Goal: Complete application form

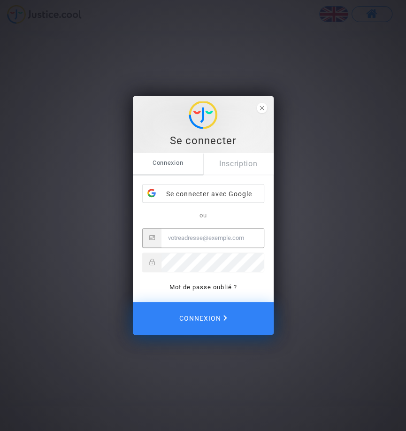
click at [184, 240] on input "Email" at bounding box center [212, 238] width 102 height 19
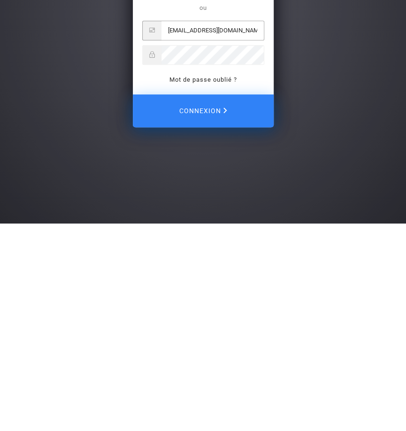
type input "[EMAIL_ADDRESS][DOMAIN_NAME]"
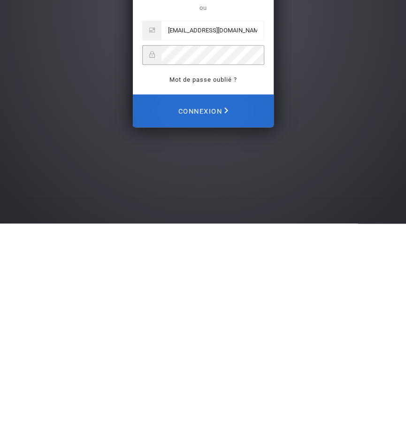
click at [228, 329] on span "Connexion" at bounding box center [203, 318] width 50 height 21
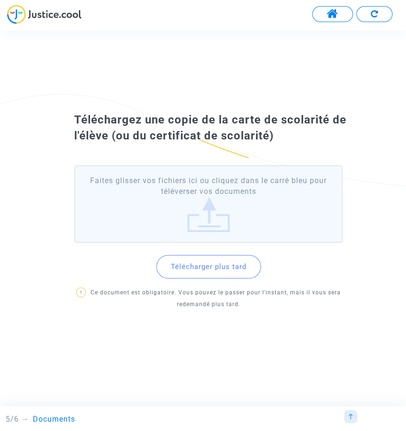
click at [202, 214] on label "Faites glisser vos fichiers ici ou cliquez dans le carré bleu pour téléverser v…" at bounding box center [208, 203] width 268 height 77
click at [0, 0] on input "Faites glisser vos fichiers ici ou cliquez dans le carré bleu pour téléverser v…" at bounding box center [0, 0] width 0 height 0
click at [217, 227] on label "Faites glisser vos fichiers ici ou cliquez dans le carré bleu pour téléverser v…" at bounding box center [208, 203] width 268 height 77
click at [0, 0] on input "Faites glisser vos fichiers ici ou cliquez dans le carré bleu pour téléverser v…" at bounding box center [0, 0] width 0 height 0
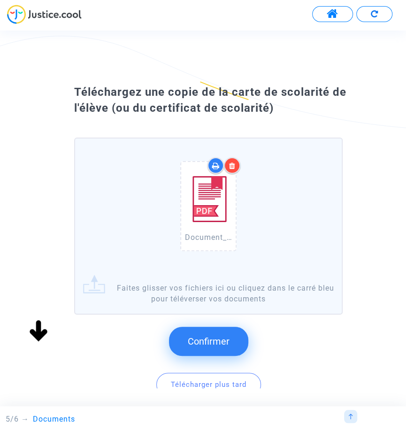
click at [222, 344] on span "Confirmer" at bounding box center [209, 341] width 42 height 11
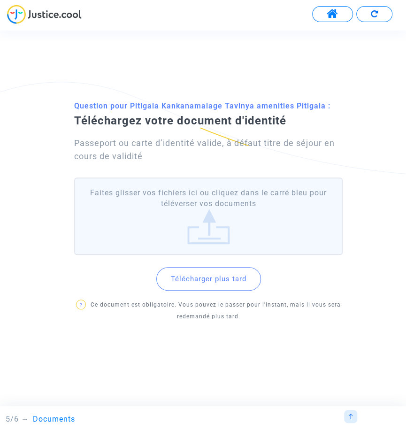
click at [219, 238] on label "Faites glisser vos fichiers ici ou cliquez dans le carré bleu pour téléverser v…" at bounding box center [208, 215] width 268 height 77
click at [0, 0] on input "Faites glisser vos fichiers ici ou cliquez dans le carré bleu pour téléverser v…" at bounding box center [0, 0] width 0 height 0
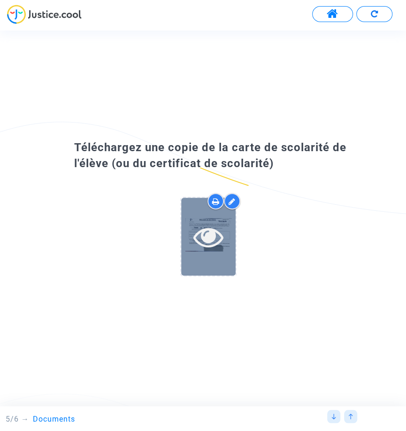
click at [197, 252] on icon at bounding box center [208, 237] width 31 height 30
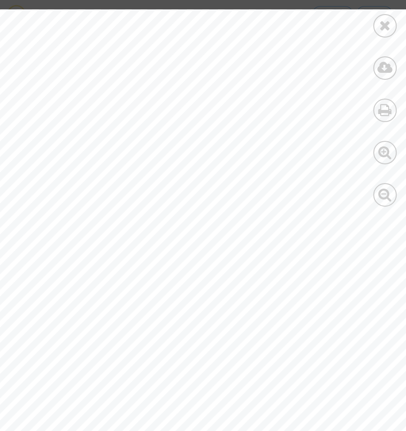
scroll to position [0, 22]
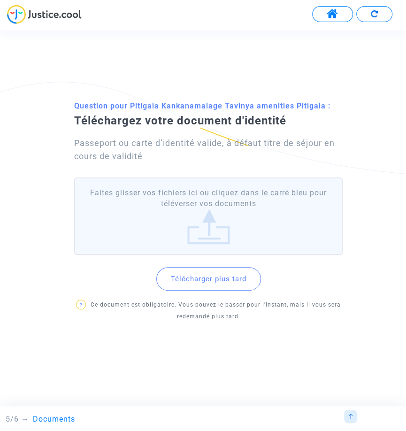
click at [221, 252] on label "Faites glisser vos fichiers ici ou cliquez dans le carré bleu pour téléverser v…" at bounding box center [208, 215] width 268 height 77
click at [0, 0] on input "Faites glisser vos fichiers ici ou cliquez dans le carré bleu pour téléverser v…" at bounding box center [0, 0] width 0 height 0
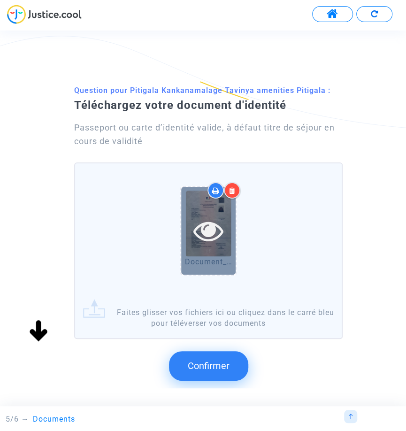
click at [202, 244] on icon at bounding box center [208, 230] width 31 height 30
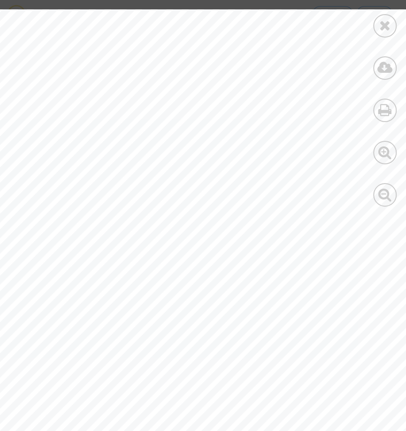
scroll to position [69, 215]
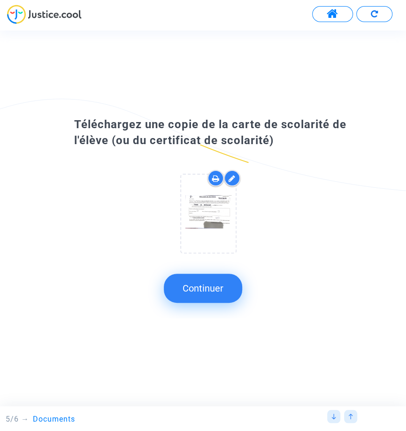
click at [242, 303] on button "Continuer" at bounding box center [203, 288] width 78 height 29
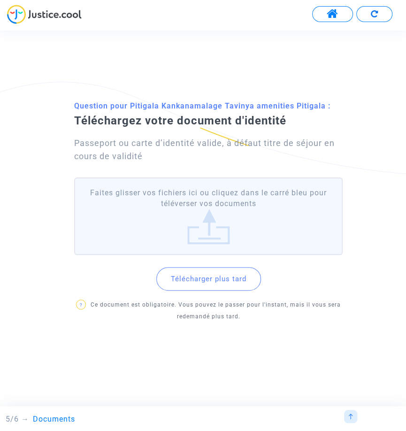
click at [214, 253] on label "Faites glisser vos fichiers ici ou cliquez dans le carré bleu pour téléverser v…" at bounding box center [208, 215] width 268 height 77
click at [0, 0] on input "Faites glisser vos fichiers ici ou cliquez dans le carré bleu pour téléverser v…" at bounding box center [0, 0] width 0 height 0
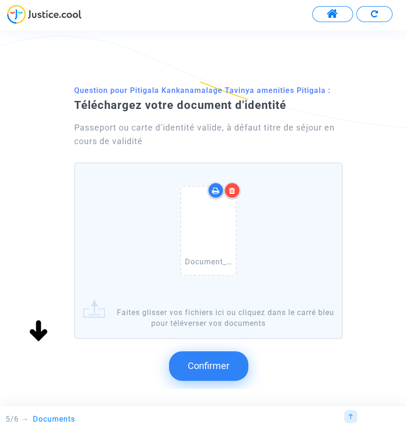
click at [229, 371] on span "Confirmer" at bounding box center [209, 365] width 42 height 11
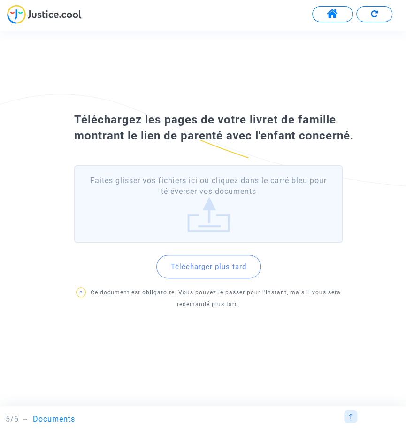
click at [211, 209] on label "Faites glisser vos fichiers ici ou cliquez dans le carré bleu pour téléverser v…" at bounding box center [208, 203] width 268 height 77
click at [0, 0] on input "Faites glisser vos fichiers ici ou cliquez dans le carré bleu pour téléverser v…" at bounding box center [0, 0] width 0 height 0
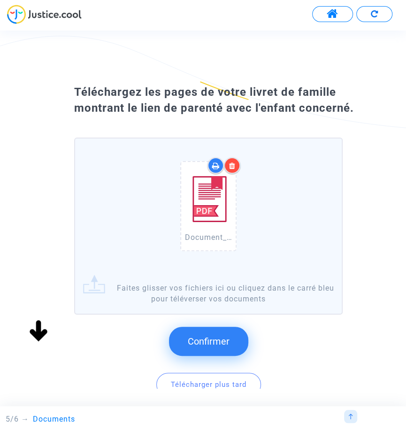
click at [229, 347] on span "Confirmer" at bounding box center [209, 341] width 42 height 11
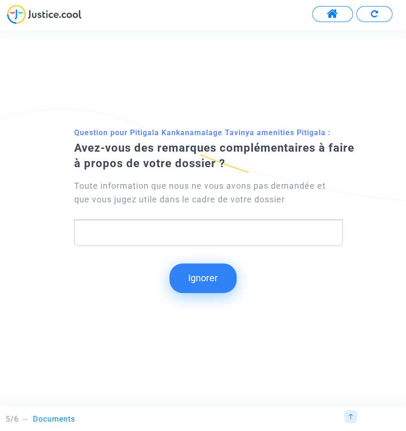
click at [237, 292] on button "Ignorer" at bounding box center [202, 277] width 67 height 29
click at [212, 275] on button "Ignorer" at bounding box center [202, 277] width 67 height 29
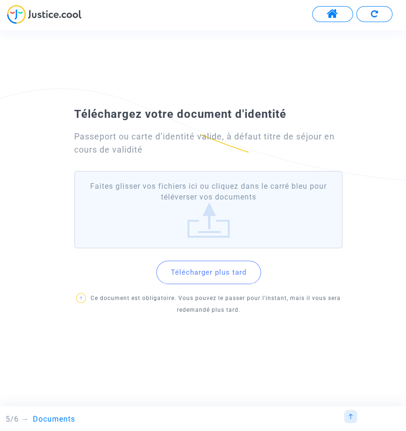
click at [257, 214] on label "Faites glisser vos fichiers ici ou cliquez dans le carré bleu pour téléverser v…" at bounding box center [208, 209] width 268 height 77
click at [0, 0] on input "Faites glisser vos fichiers ici ou cliquez dans le carré bleu pour téléverser v…" at bounding box center [0, 0] width 0 height 0
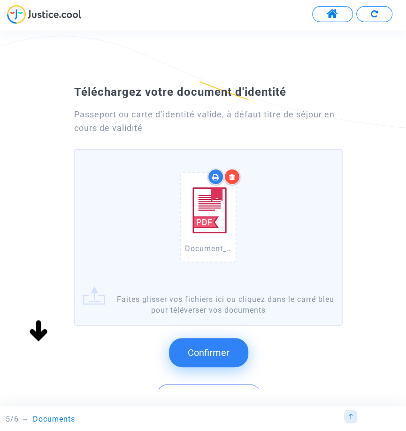
click at [232, 176] on icon at bounding box center [232, 177] width 7 height 8
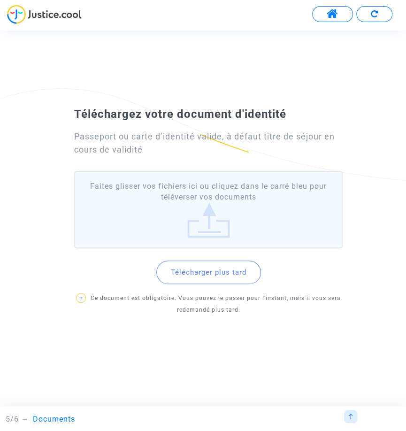
click at [234, 219] on label "Faites glisser vos fichiers ici ou cliquez dans le carré bleu pour téléverser v…" at bounding box center [208, 209] width 268 height 77
click at [0, 0] on input "Faites glisser vos fichiers ici ou cliquez dans le carré bleu pour téléverser v…" at bounding box center [0, 0] width 0 height 0
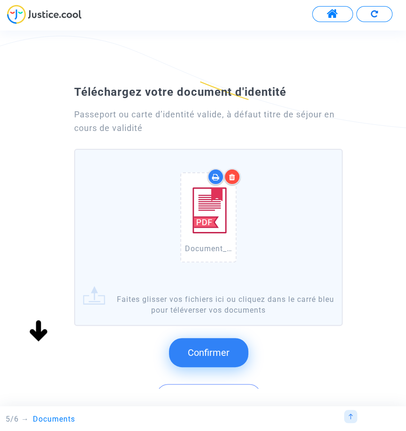
click at [217, 352] on span "Confirmer" at bounding box center [209, 352] width 42 height 11
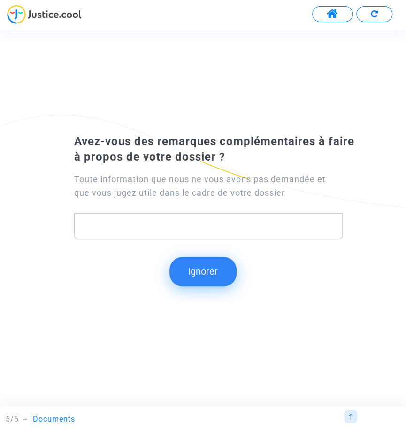
click at [203, 275] on button "Ignorer" at bounding box center [202, 271] width 67 height 29
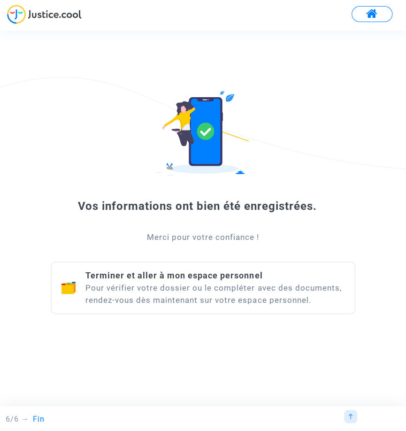
click at [213, 301] on div "Terminer et aller à mon espace personnel Pour vérifier votre dossier ou le comp…" at bounding box center [215, 287] width 260 height 37
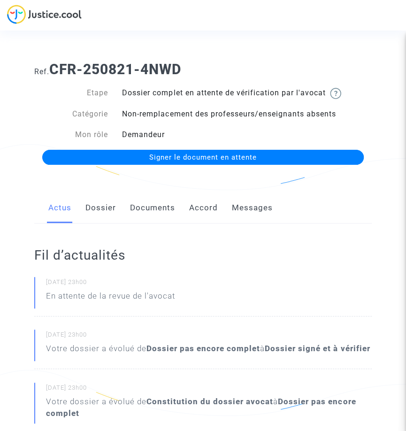
click at [96, 213] on link "Dossier" at bounding box center [100, 207] width 31 height 31
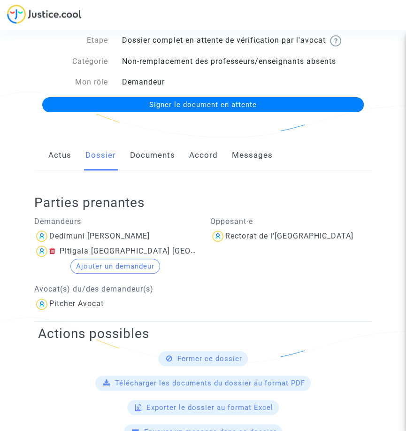
scroll to position [48, 0]
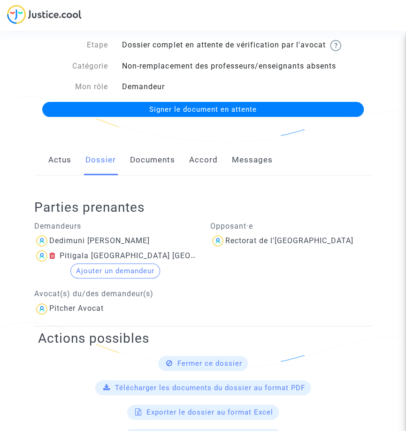
click at [147, 161] on link "Documents" at bounding box center [152, 160] width 45 height 31
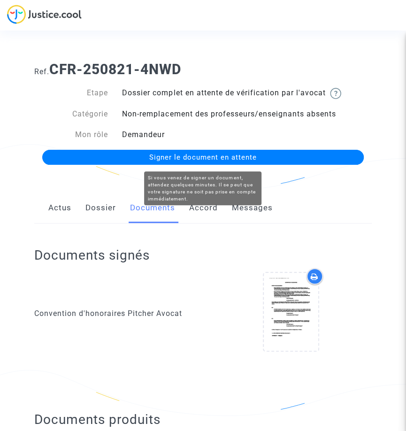
click at [204, 212] on link "Accord" at bounding box center [203, 207] width 29 height 31
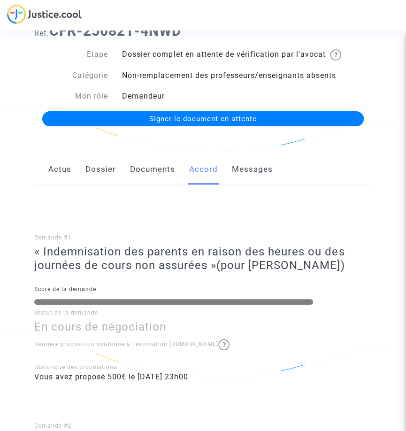
scroll to position [38, 0]
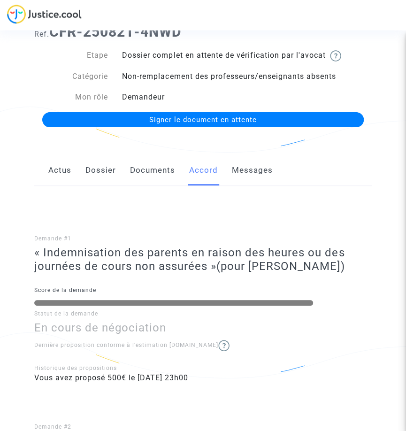
click at [259, 172] on link "Messages" at bounding box center [252, 170] width 41 height 31
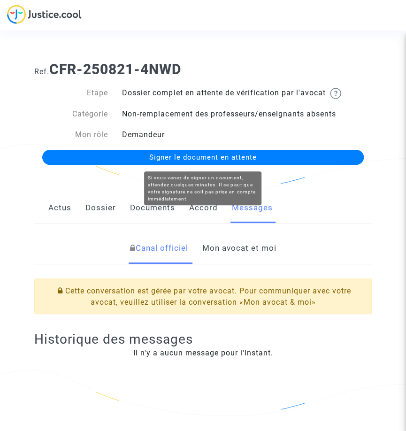
click at [59, 211] on link "Actus" at bounding box center [59, 207] width 23 height 31
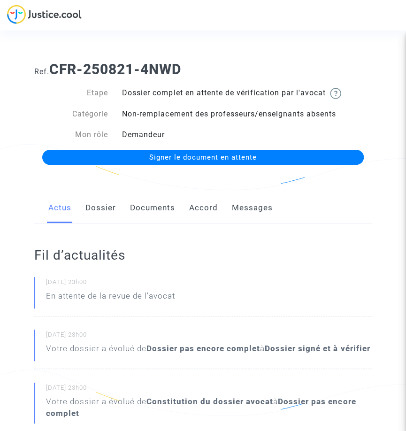
click at [105, 212] on link "Dossier" at bounding box center [100, 207] width 31 height 31
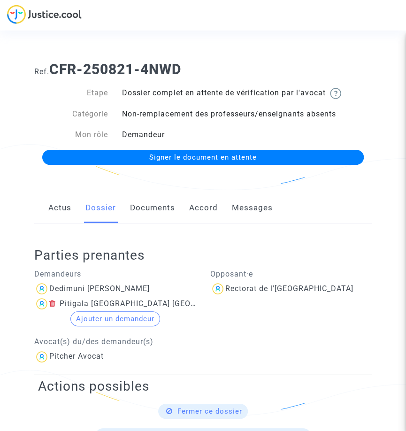
scroll to position [0, 0]
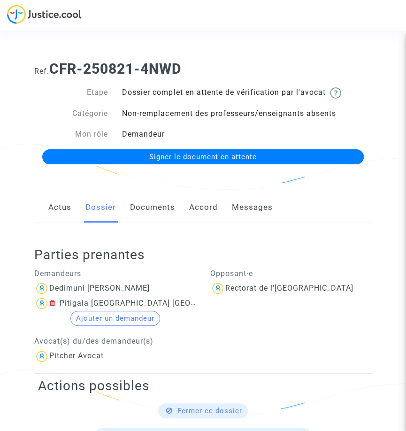
click at [120, 318] on button "Ajouter un demandeur" at bounding box center [115, 318] width 90 height 15
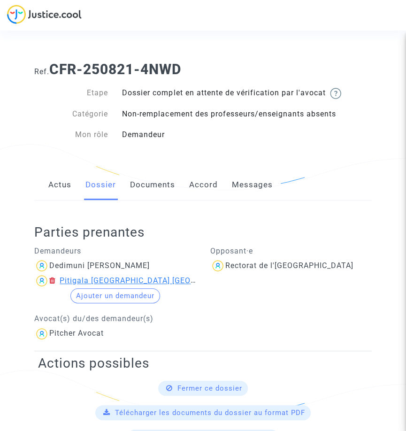
click at [175, 285] on div "Pitigala [GEOGRAPHIC_DATA] [GEOGRAPHIC_DATA] amenities [GEOGRAPHIC_DATA]" at bounding box center [216, 280] width 312 height 9
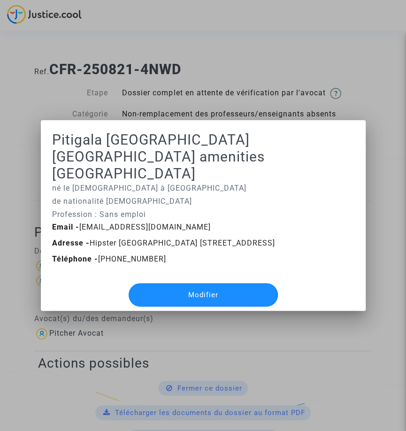
click at [233, 295] on button "Modifier" at bounding box center [203, 294] width 149 height 23
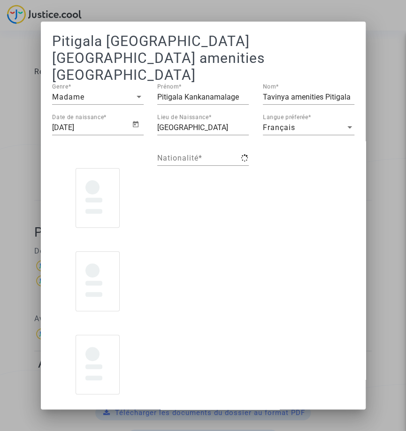
type input "srilankaise"
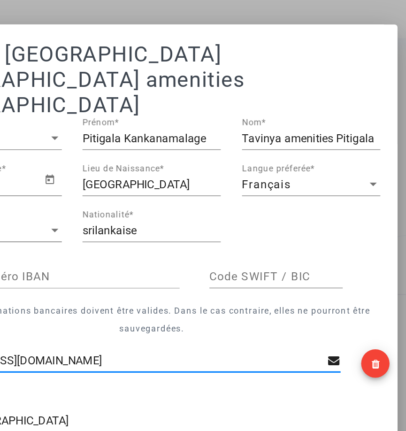
click at [323, 93] on input "Tavinya amenities Pitigala" at bounding box center [309, 97] width 92 height 8
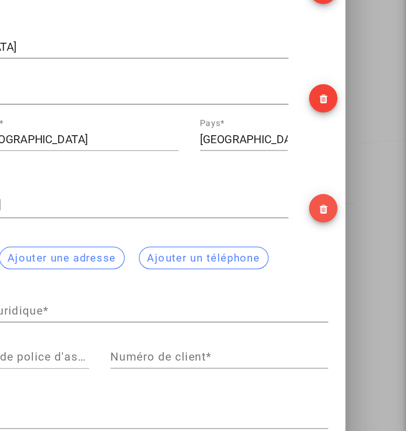
scroll to position [197, 0]
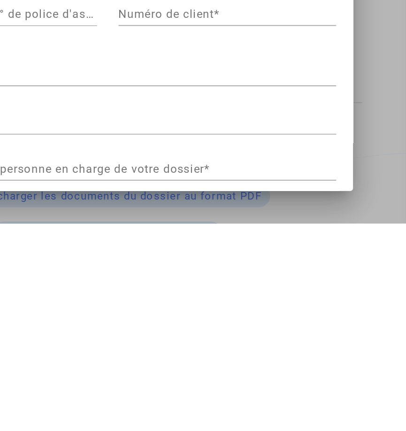
type input "Tavinya akeni Pitigala"
click at [225, 430] on span "Sauvegarder" at bounding box center [203, 427] width 44 height 8
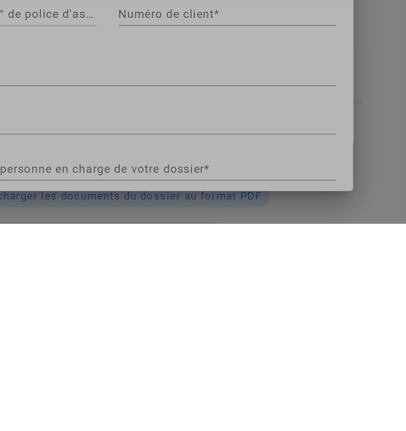
scroll to position [54, 0]
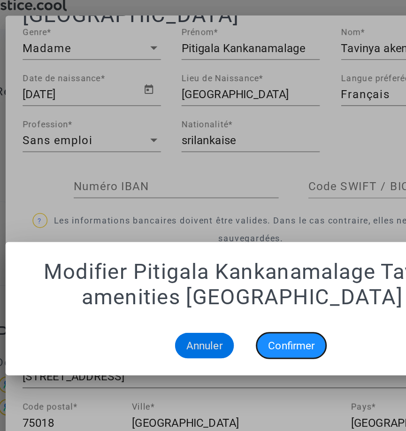
click at [239, 240] on span "Confirmer" at bounding box center [229, 240] width 31 height 8
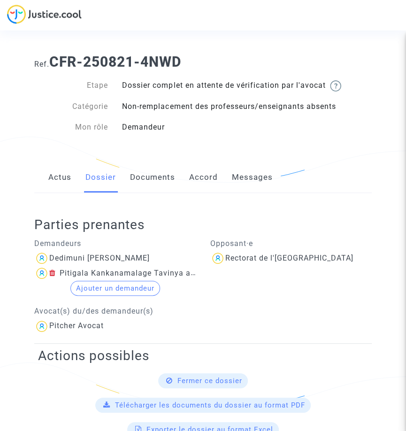
scroll to position [0, 0]
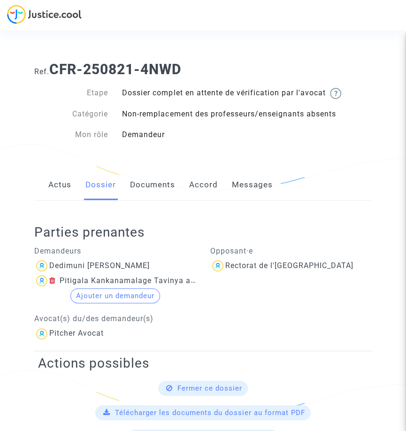
click at [145, 297] on button "Ajouter un demandeur" at bounding box center [115, 295] width 90 height 15
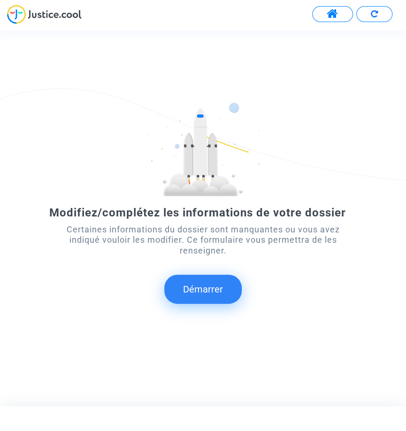
click at [242, 304] on button "Démarrer" at bounding box center [202, 289] width 77 height 29
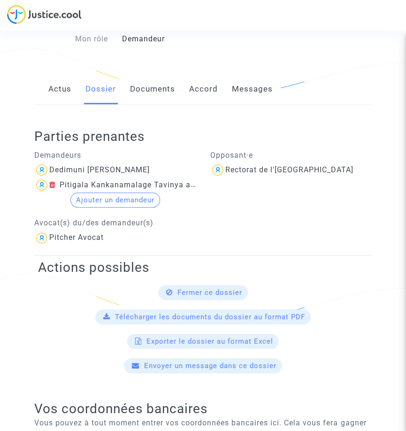
scroll to position [89, 0]
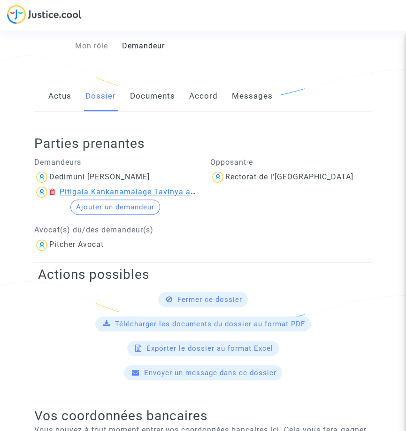
click at [178, 196] on div "Pitigala Kankanamalage Tavinya akeni Pitigala" at bounding box center [149, 191] width 178 height 9
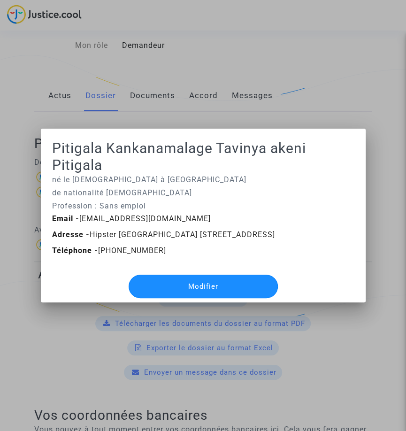
click at [237, 288] on button "Modifier" at bounding box center [203, 286] width 149 height 23
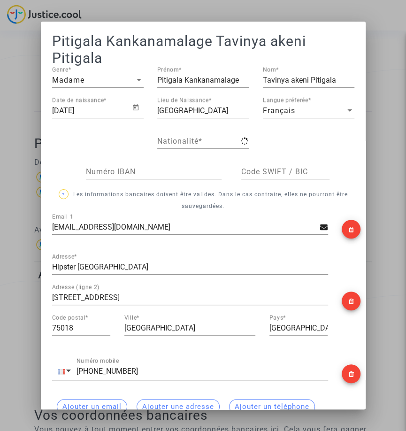
type input "srilankaise"
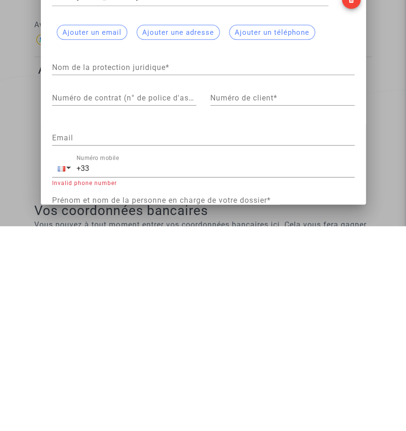
scroll to position [197, 0]
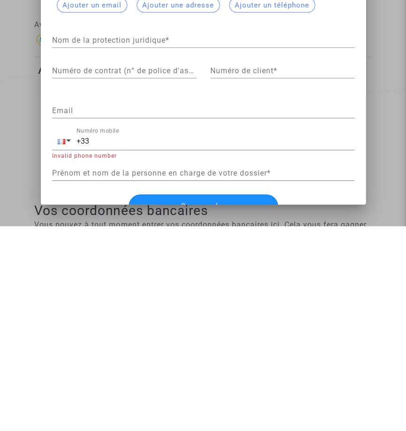
click at [247, 403] on button "Sauvegarder" at bounding box center [203, 410] width 149 height 23
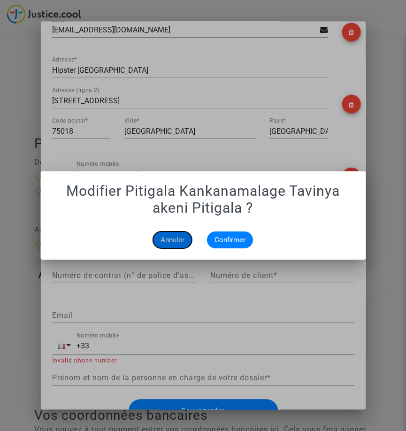
click at [184, 239] on span "Annuler" at bounding box center [173, 240] width 24 height 8
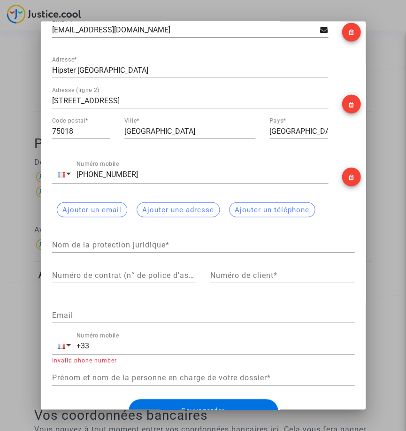
click at [395, 262] on div at bounding box center [203, 215] width 406 height 431
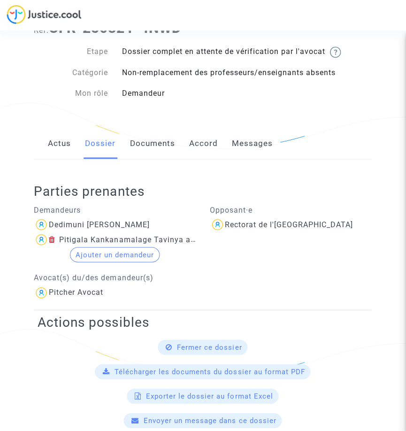
scroll to position [0, 0]
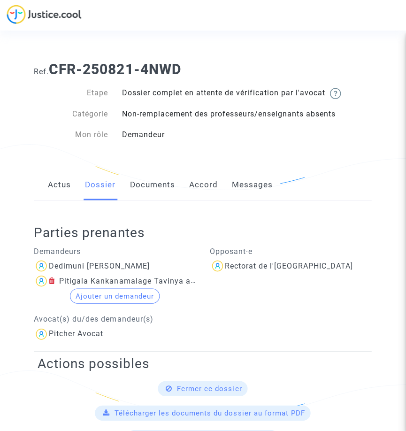
click at [169, 180] on link "Documents" at bounding box center [152, 184] width 45 height 31
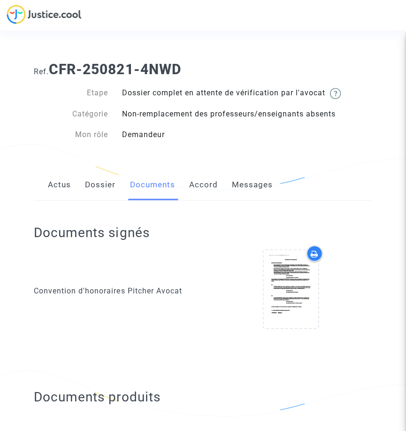
click at [211, 180] on link "Accord" at bounding box center [203, 184] width 29 height 31
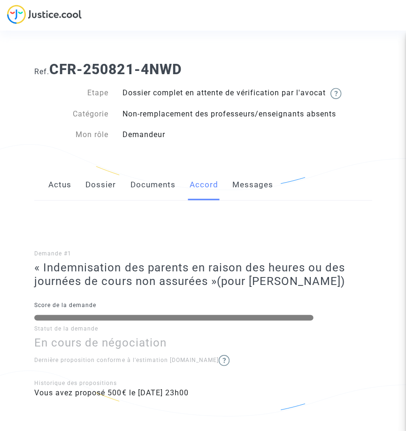
click at [259, 183] on link "Messages" at bounding box center [252, 184] width 41 height 31
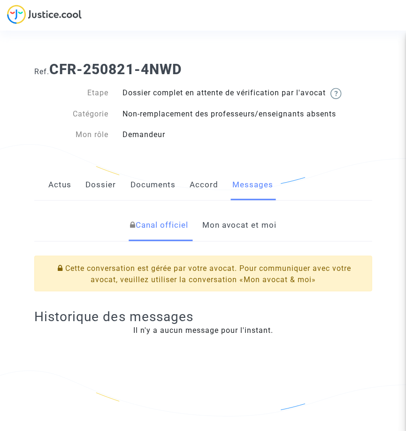
click at [51, 190] on link "Actus" at bounding box center [59, 184] width 23 height 31
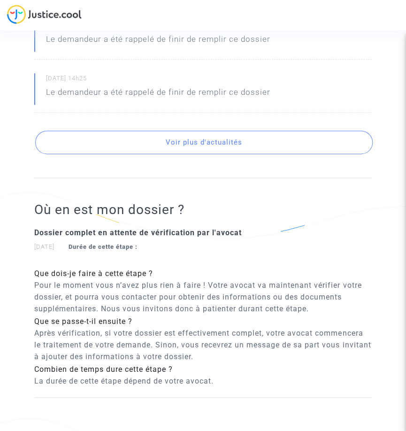
scroll to position [403, 0]
click at [271, 154] on button "Voir plus d'actualités" at bounding box center [203, 142] width 337 height 23
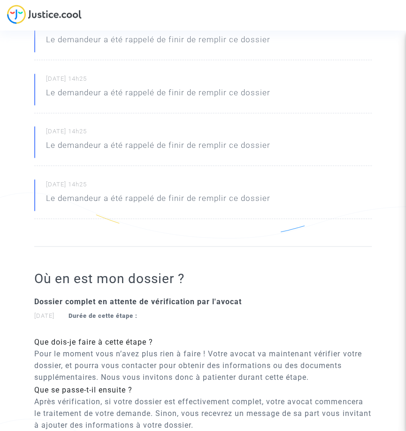
click at [237, 156] on p "Le demandeur a été rappelé de finir de remplir ce dossier" at bounding box center [158, 147] width 224 height 16
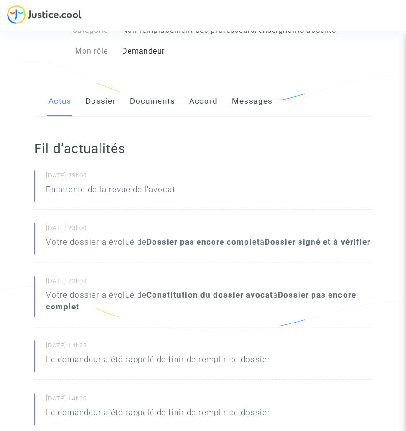
scroll to position [0, 0]
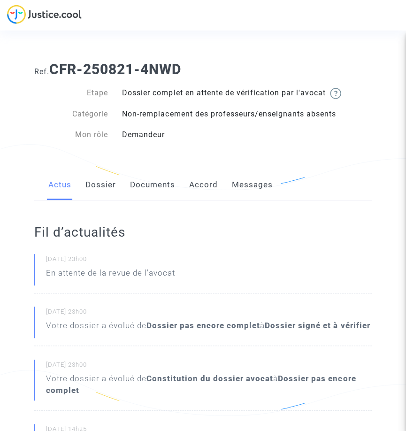
click at [262, 188] on link "Messages" at bounding box center [252, 184] width 41 height 31
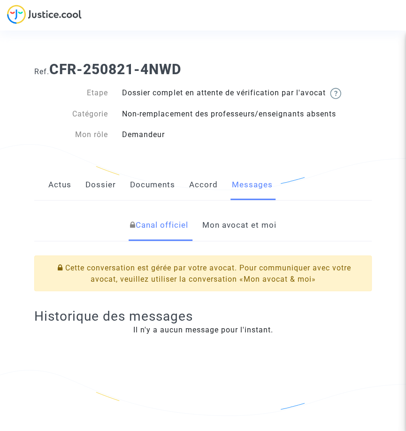
click at [255, 228] on link "Mon avocat et moi" at bounding box center [239, 225] width 74 height 31
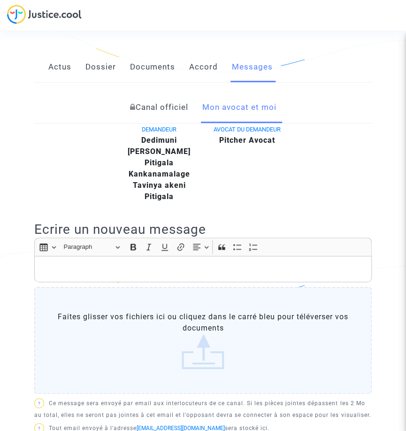
scroll to position [115, 0]
